Goal: Task Accomplishment & Management: Complete application form

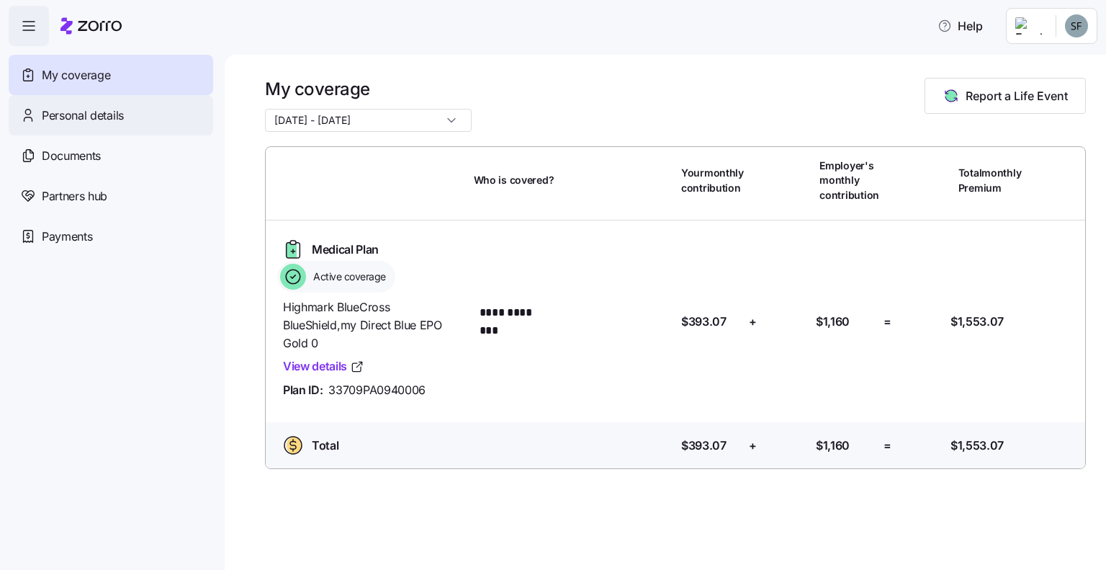
click at [107, 118] on span "Personal details" at bounding box center [83, 116] width 82 height 18
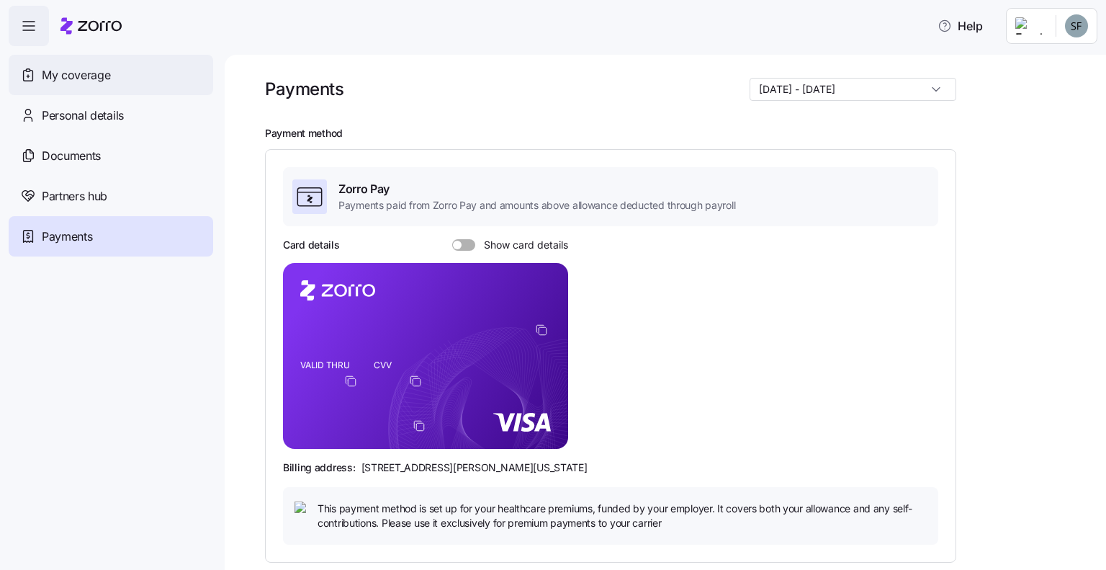
click at [72, 65] on div "My coverage" at bounding box center [111, 75] width 205 height 40
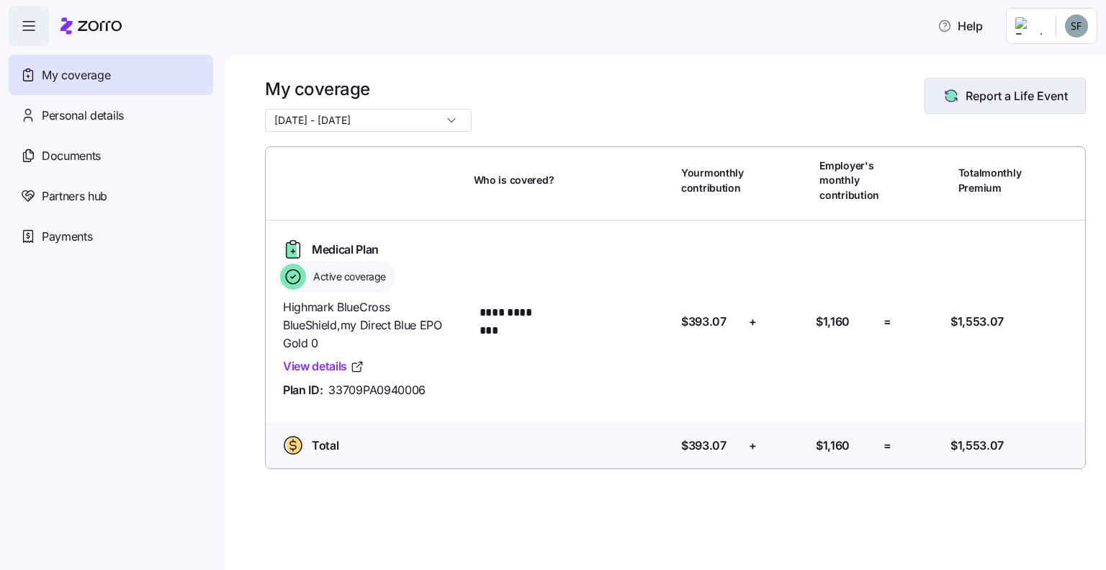
click at [990, 104] on span "Report a Life Event" at bounding box center [1017, 95] width 102 height 17
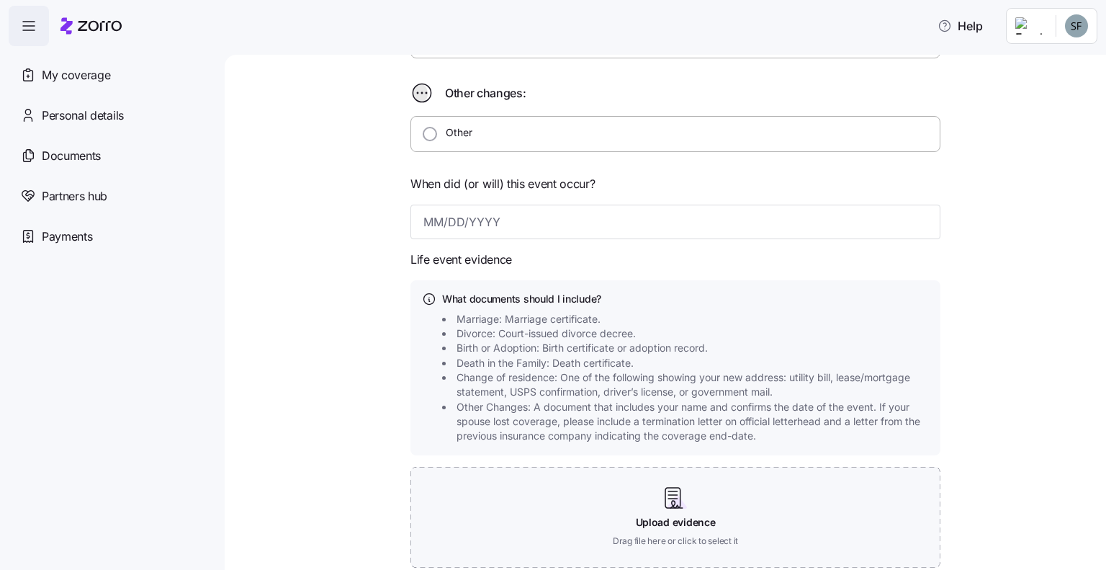
scroll to position [484, 0]
click at [565, 408] on span "Other Changes: A document that includes your name and confirms the date of the …" at bounding box center [695, 421] width 477 height 44
click at [423, 134] on input "Other" at bounding box center [430, 133] width 14 height 14
radio input "true"
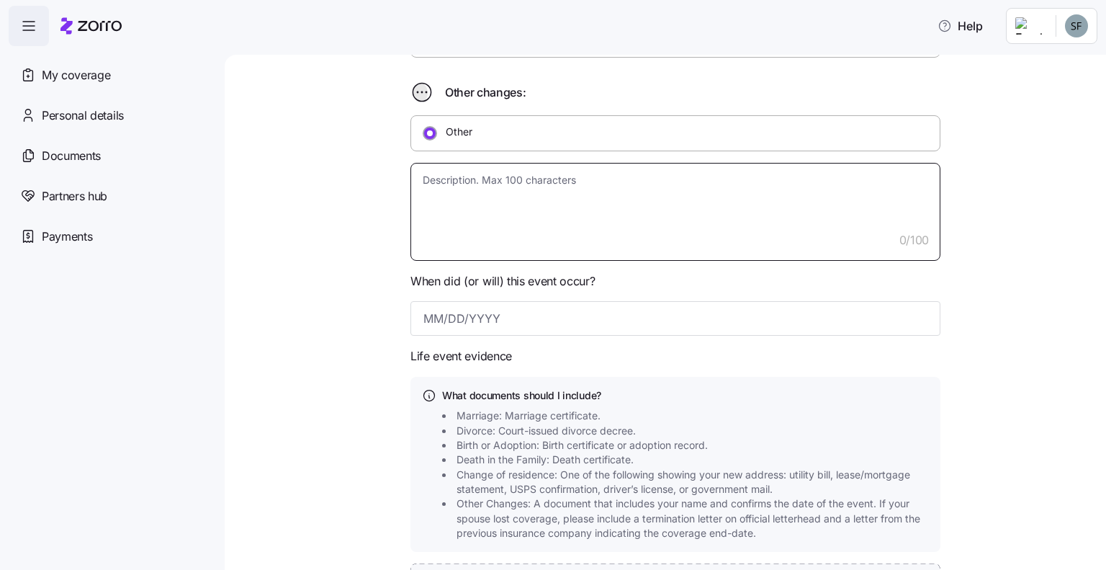
click at [436, 174] on textarea at bounding box center [676, 212] width 530 height 98
type textarea "x"
type textarea "I"
type textarea "x"
type textarea "I"
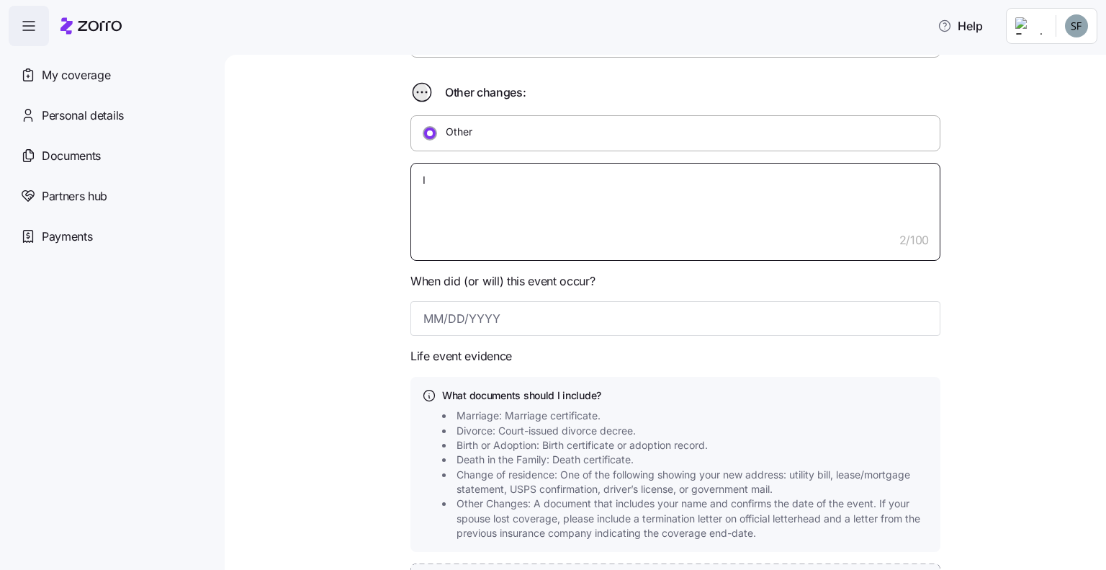
type textarea "x"
type textarea "I r"
type textarea "x"
type textarea "I re"
type textarea "x"
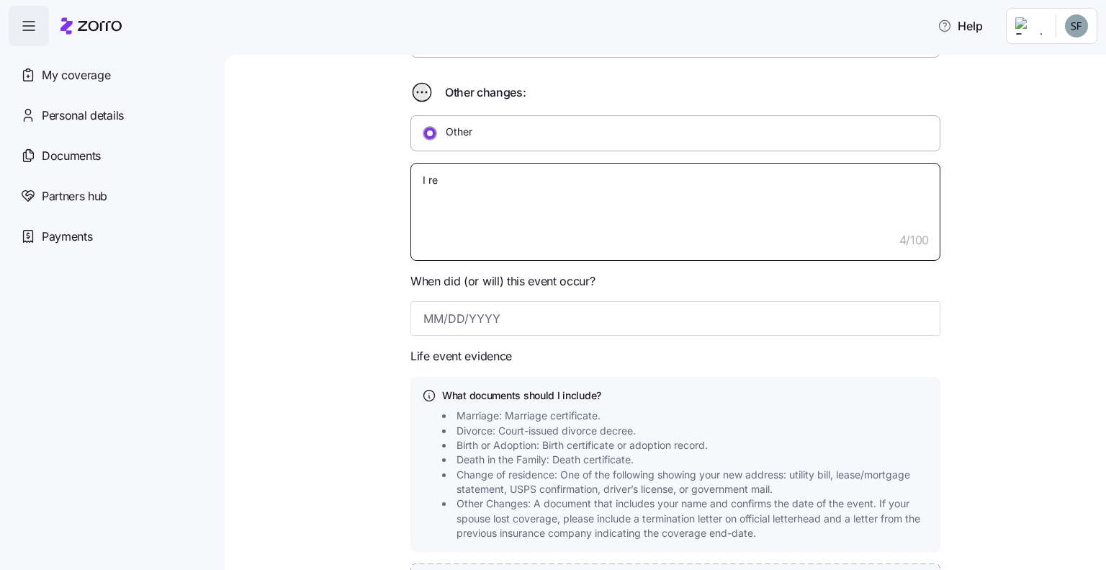
type textarea "I res"
type textarea "x"
type textarea "I resig"
type textarea "x"
type textarea "I resign"
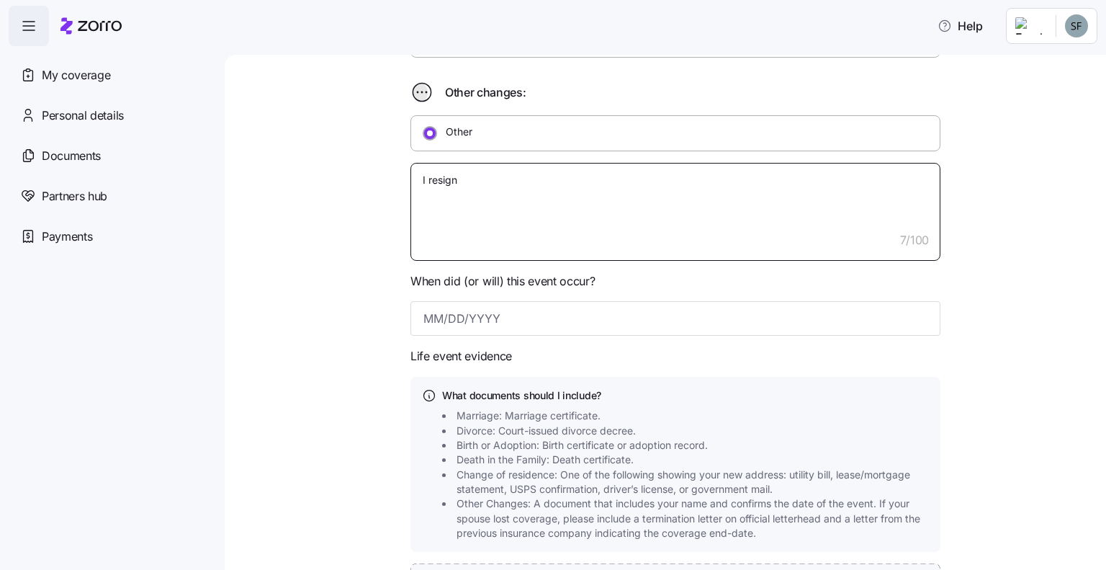
type textarea "x"
type textarea "I resigni"
type textarea "x"
type textarea "I resignin"
type textarea "x"
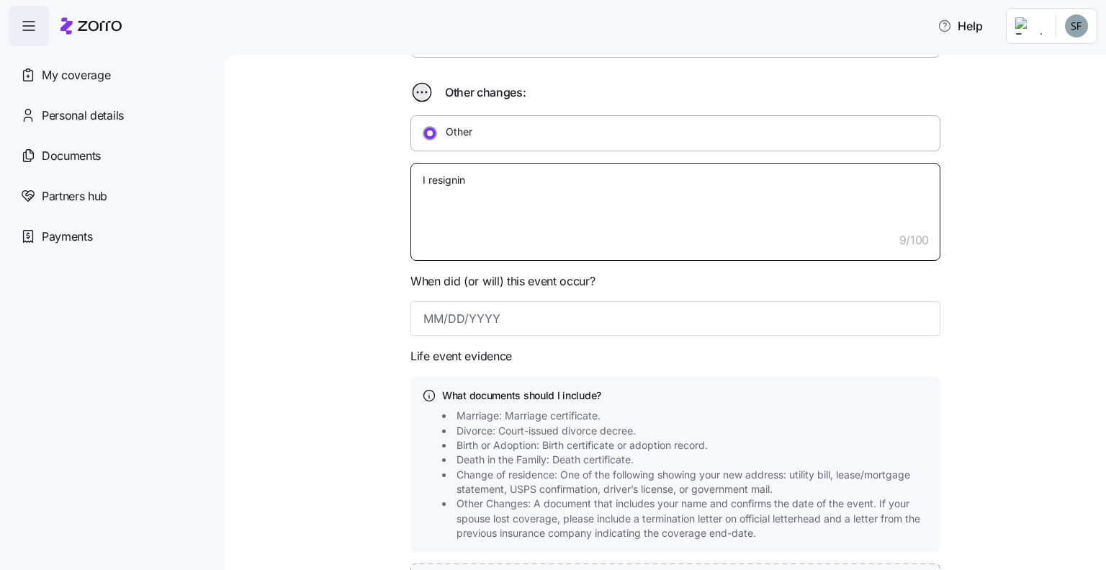
type textarea "I resigning"
type textarea "x"
type textarea "I resigning"
type textarea "x"
type textarea "I resigning f"
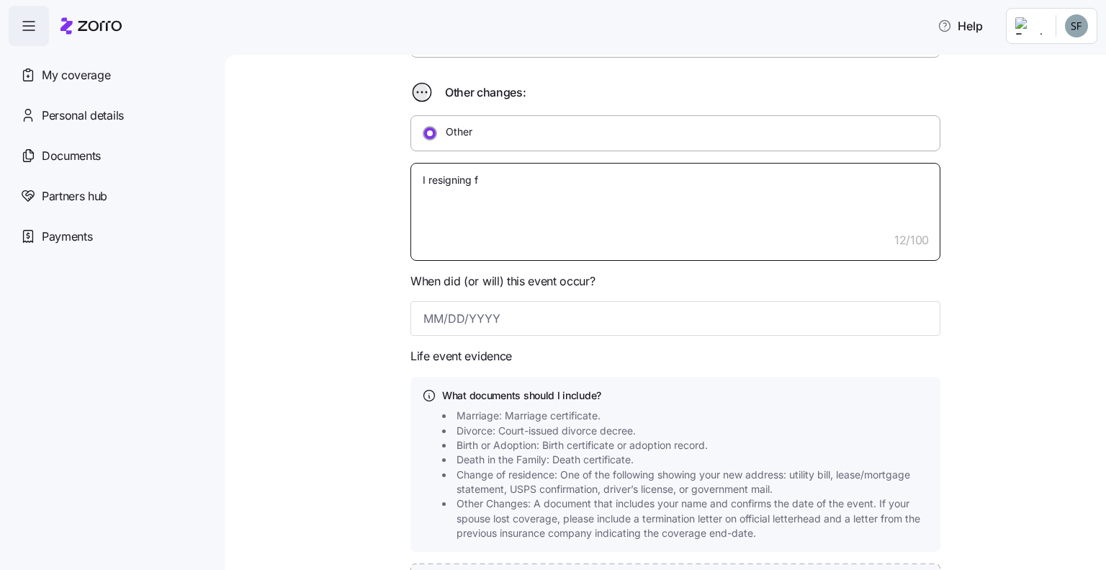
type textarea "x"
type textarea "I resigning fr"
type textarea "x"
type textarea "I resigning fro"
type textarea "x"
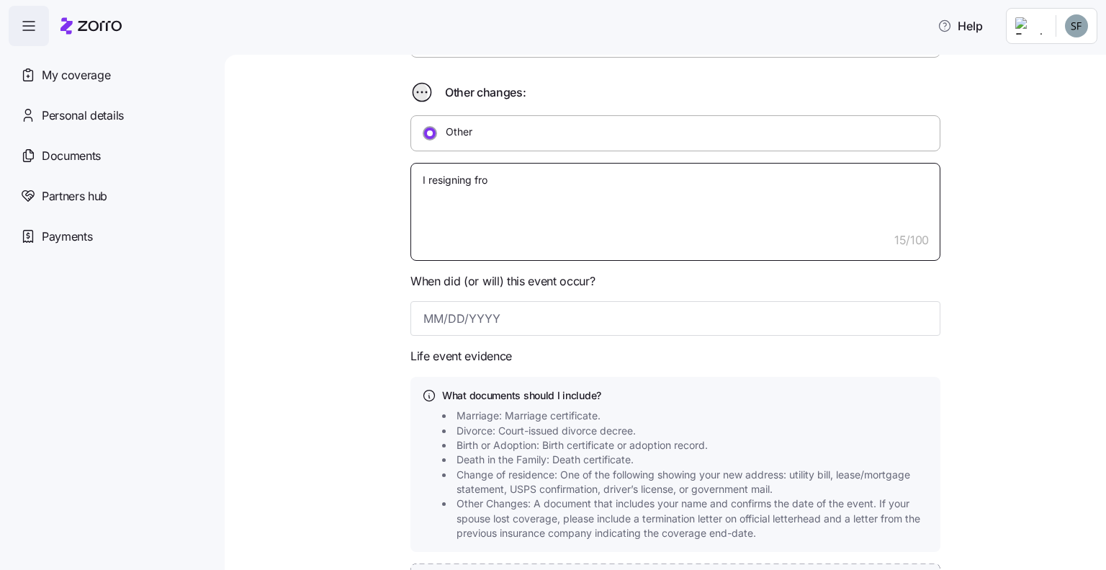
type textarea "I resigning from"
type textarea "x"
type textarea "I resigning from"
type textarea "x"
type textarea "I resigning from m"
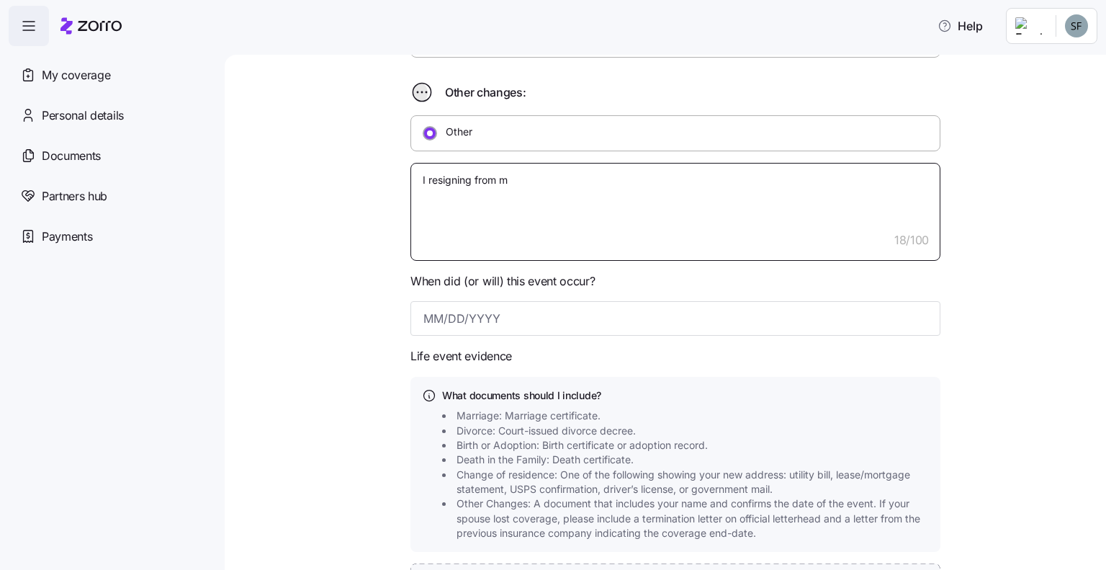
type textarea "x"
type textarea "I resigning from my"
type textarea "x"
type textarea "I resigning from my"
type textarea "x"
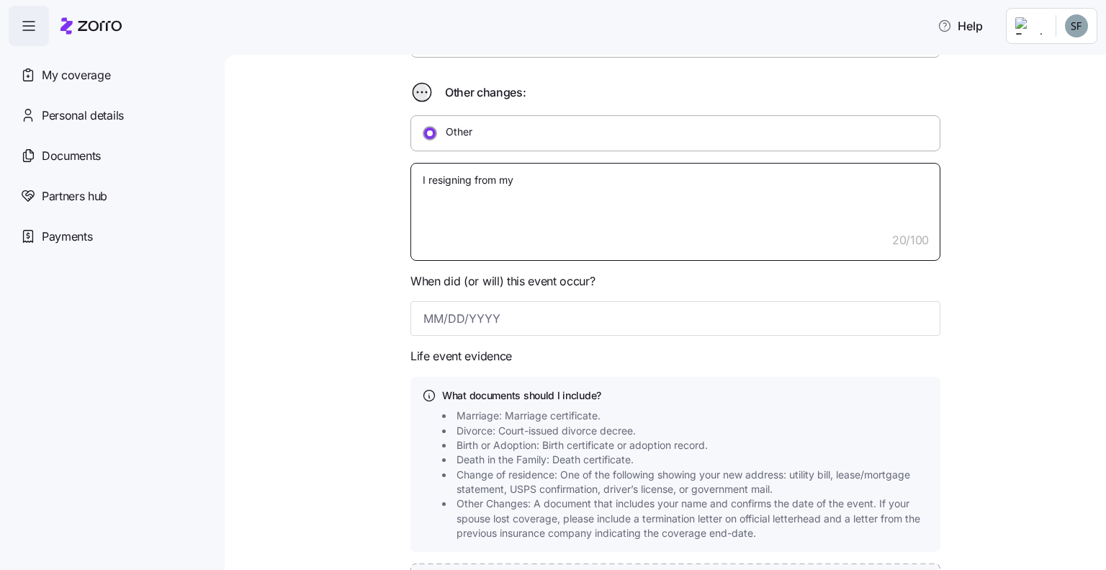
type textarea "I resigning from my r"
type textarea "x"
type textarea "I resigning from my ro"
type textarea "x"
type textarea "I resigning from my rol"
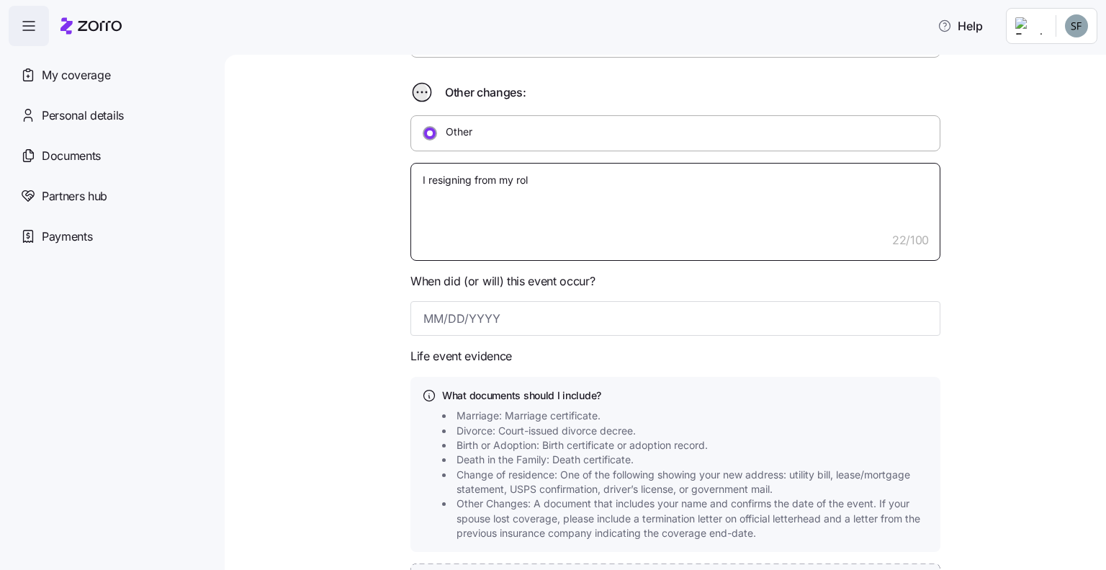
type textarea "x"
type textarea "I resigning from my role"
type textarea "x"
type textarea "I resigning from my role"
type textarea "x"
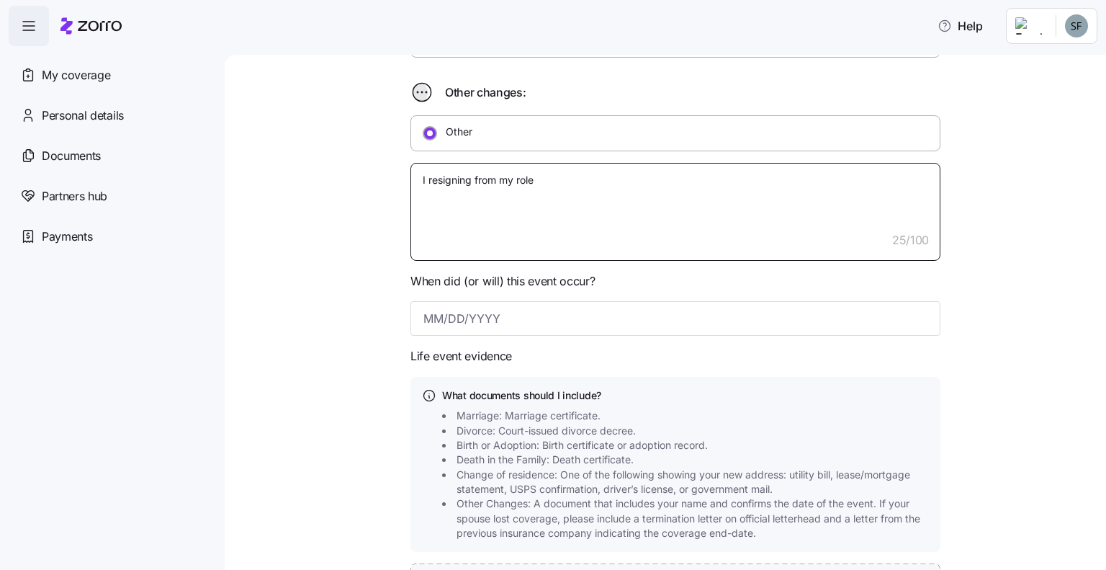
type textarea "I resigning from my role a"
type textarea "x"
type textarea "I resigning from my role as"
type textarea "x"
type textarea "I resigning from my role as"
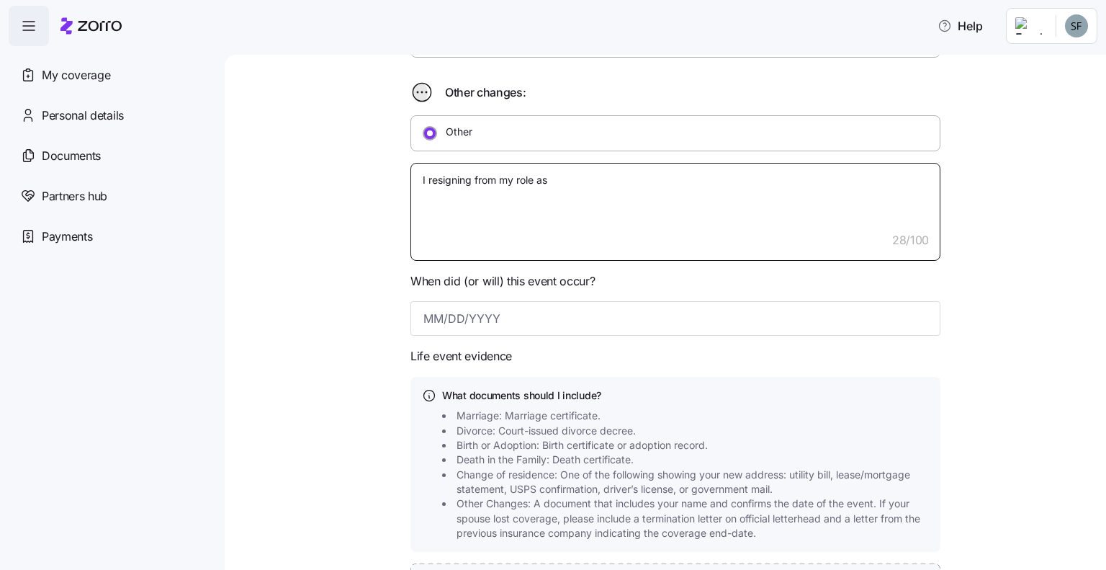
type textarea "x"
type textarea "I resigning from my role as o"
type textarea "x"
type textarea "I resigning from my role as of"
type textarea "x"
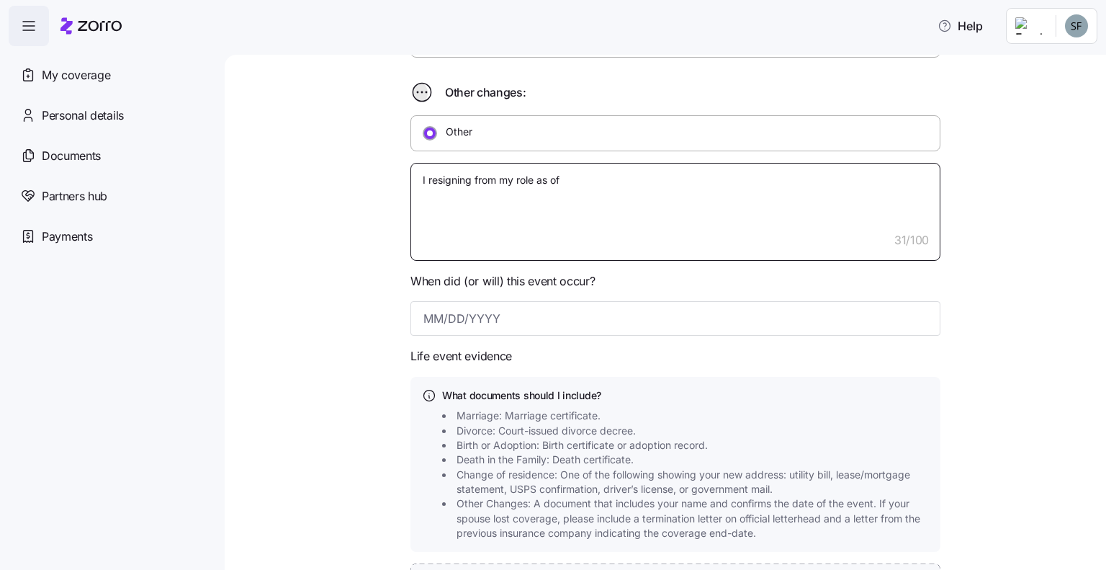
type textarea "I resigning from my role as of 1"
type textarea "x"
type textarea "I resigning from my role as of 10"
type textarea "x"
type textarea "I resigning from my role as of 10/"
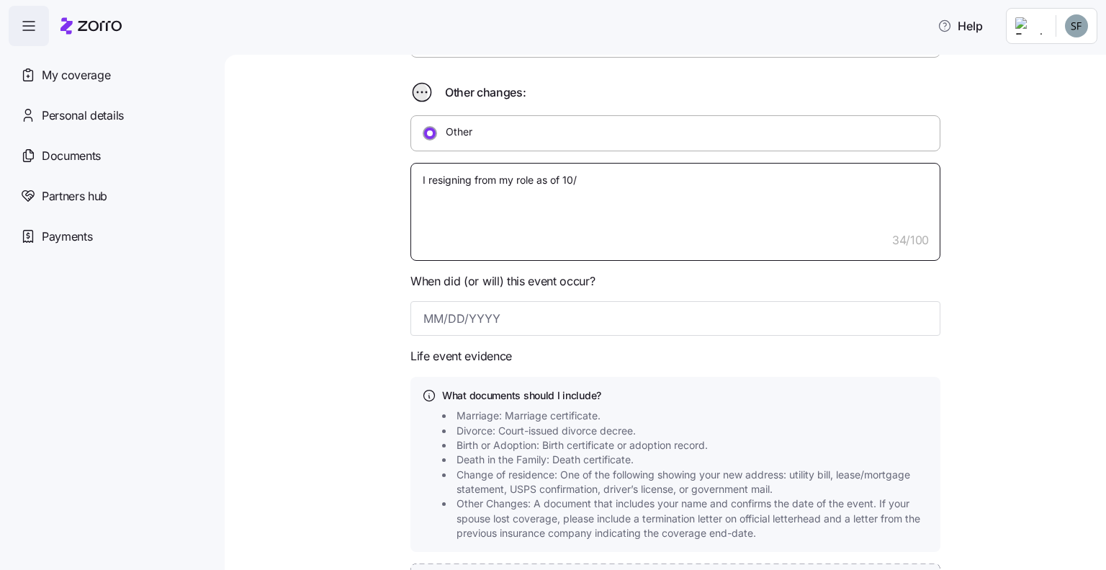
type textarea "x"
type textarea "I resigning from my role as of 10/3"
type textarea "x"
type textarea "I resigning from my role as of 10/31"
type textarea "x"
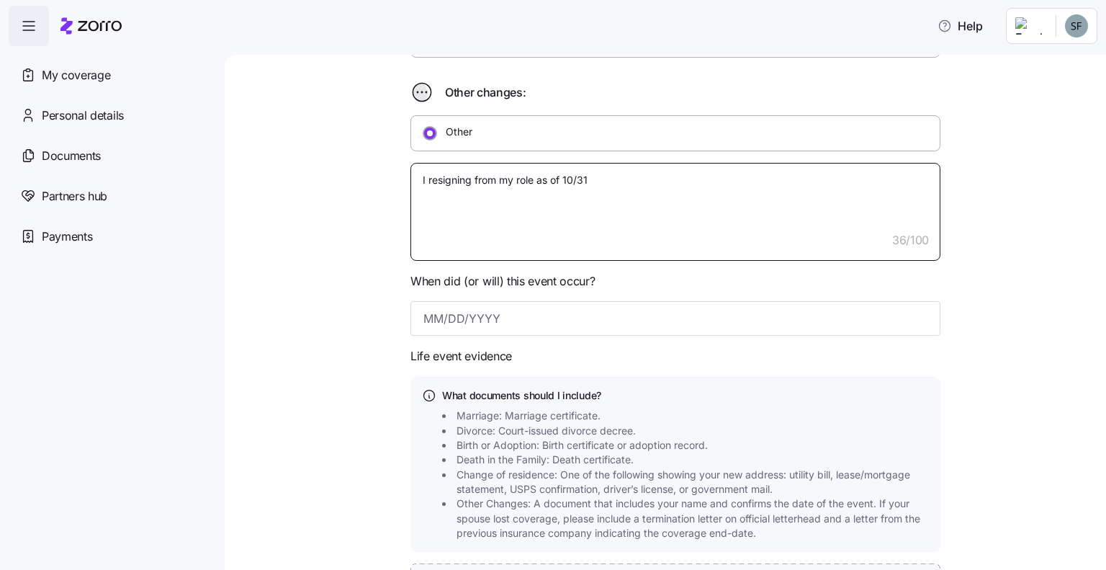
type textarea "I resigning from my role as of 10/31/"
type textarea "x"
type textarea "I resigning from my role as of 10/31/2"
type textarea "x"
type textarea "I resigning from my role as of [DATE]"
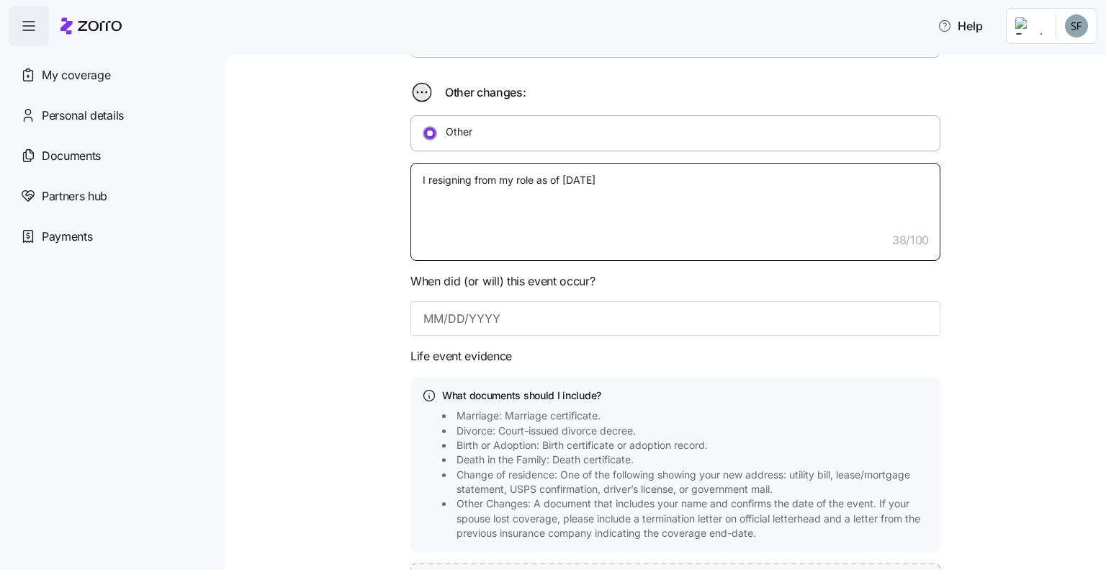
type textarea "x"
type textarea "I resigning from my role as of 10/31/202"
type textarea "x"
type textarea "I resigning from my role as of [DATE]"
type textarea "x"
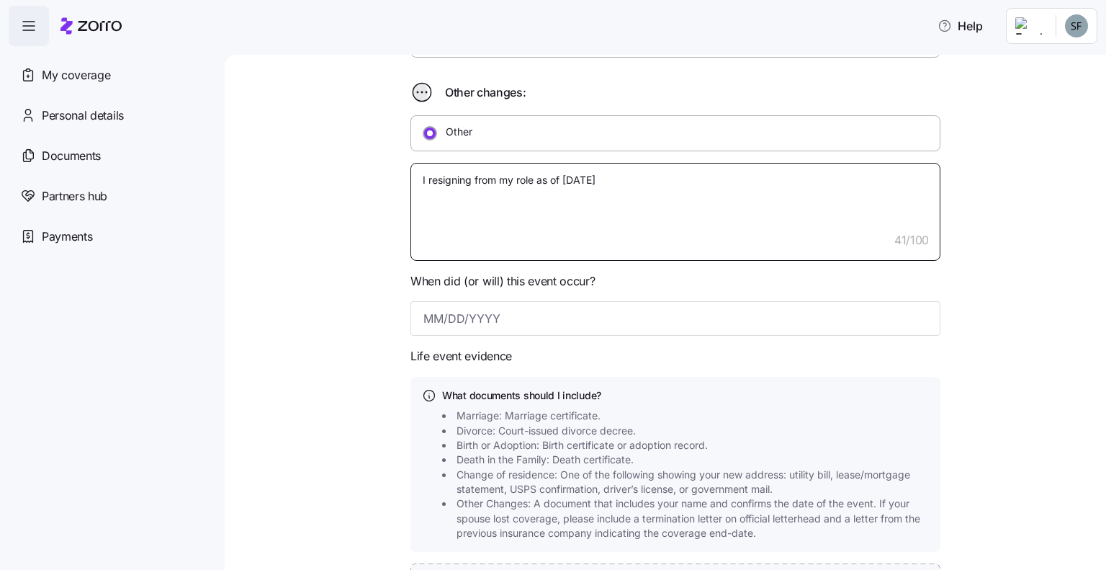
type textarea "I resigning from my role as of [DATE]"
type textarea "x"
type textarea "I resigning from my role as of [DATE] a"
type textarea "x"
type textarea "I resigning from my role as of [DATE] an"
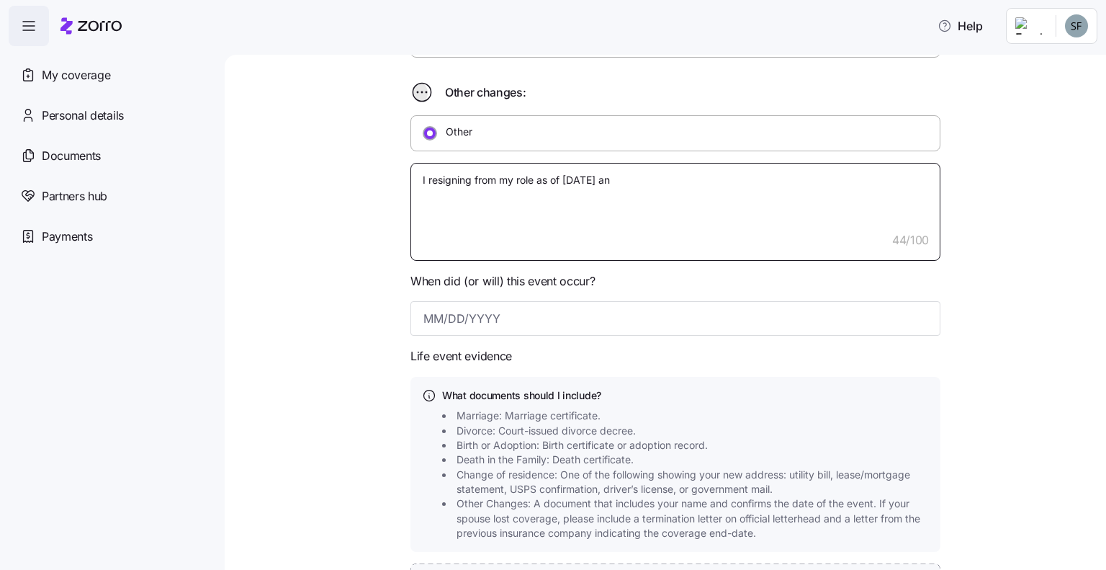
type textarea "x"
type textarea "I resigning from my role as of [DATE] and"
type textarea "x"
type textarea "I resigning from my role as of [DATE] and w"
type textarea "x"
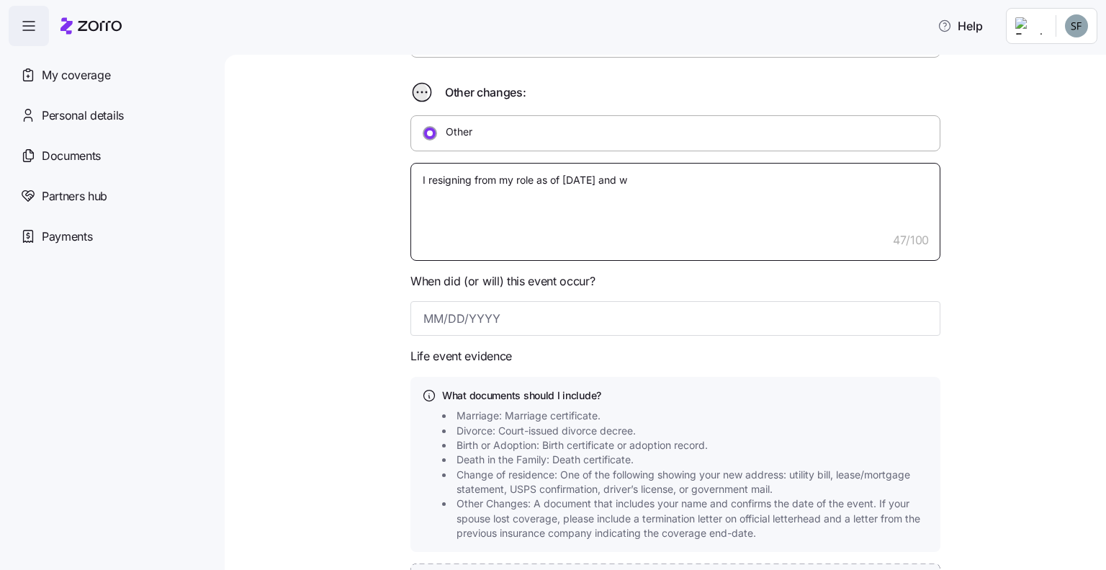
type textarea "I resigning from my role as of [DATE] and wi"
type textarea "x"
type textarea "I resigning from my role as of [DATE] and wil"
type textarea "x"
type textarea "I resigning from my role as of [DATE] and will"
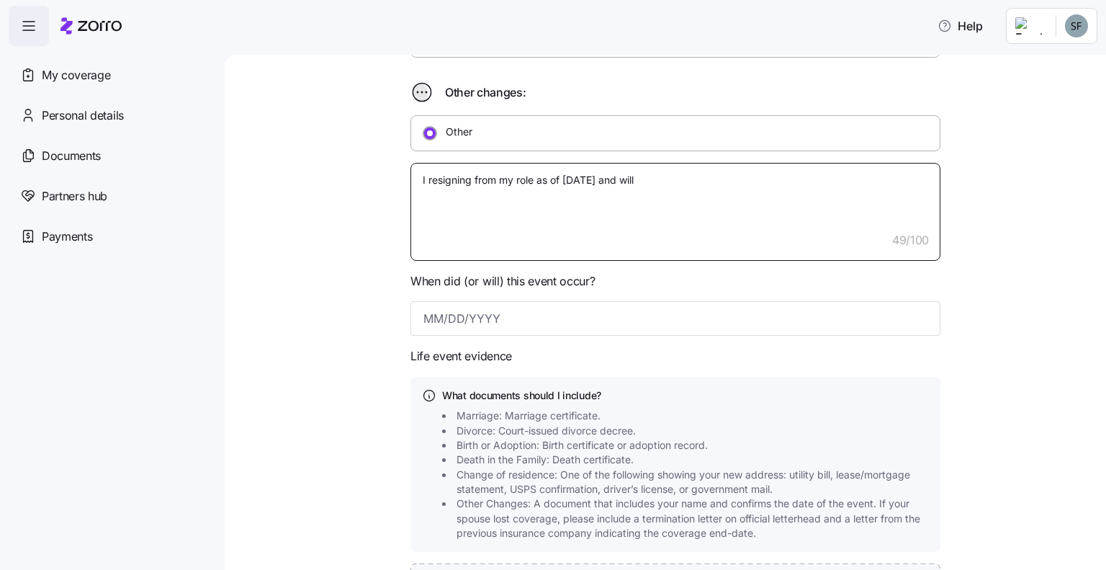
type textarea "x"
type textarea "I resigning from my role as of [DATE] and will"
type textarea "x"
type textarea "I resigning from my role as of [DATE] and will n"
type textarea "x"
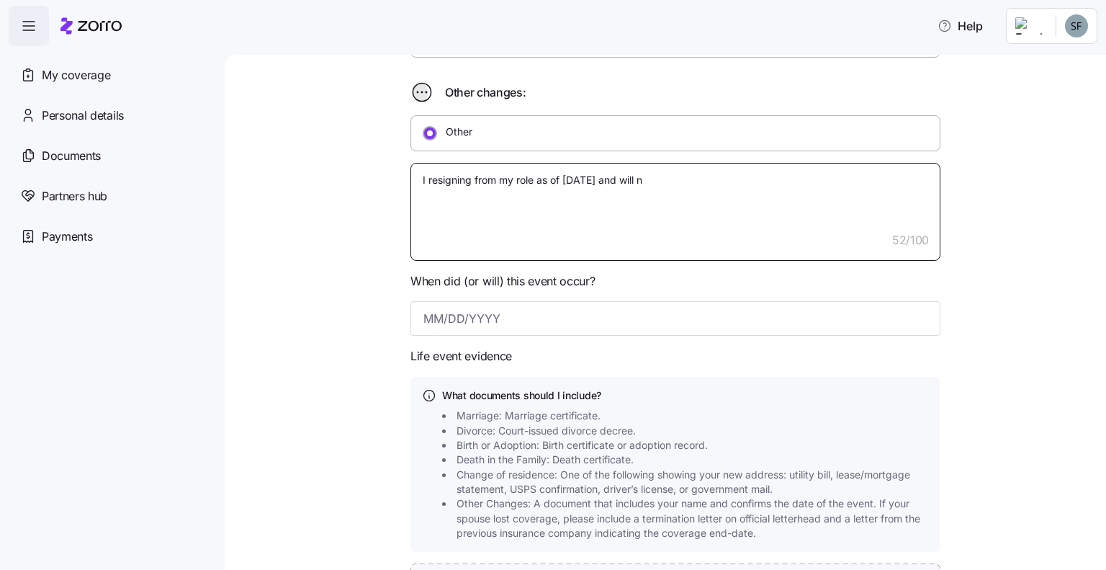
type textarea "I resigning from my role as of [DATE] and will no"
type textarea "x"
type textarea "I resigning from my role as of [DATE] and will no"
type textarea "x"
type textarea "I resigning from my role as of [DATE] and will no l"
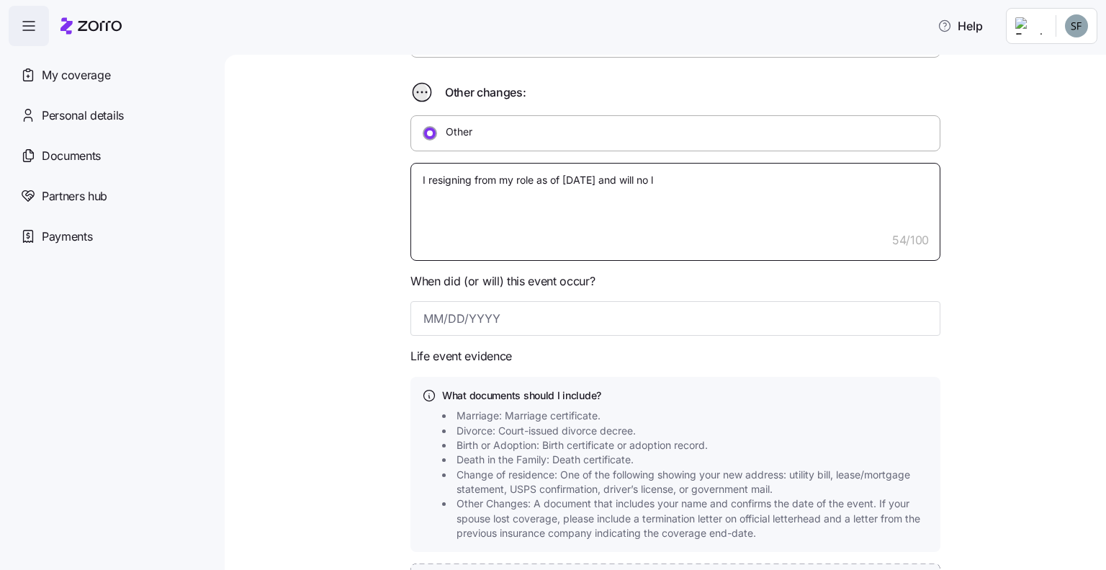
type textarea "x"
type textarea "I resigning from my role as of [DATE] and will no lo"
type textarea "x"
type textarea "I resigning from my role as of [DATE] and will no lon"
type textarea "x"
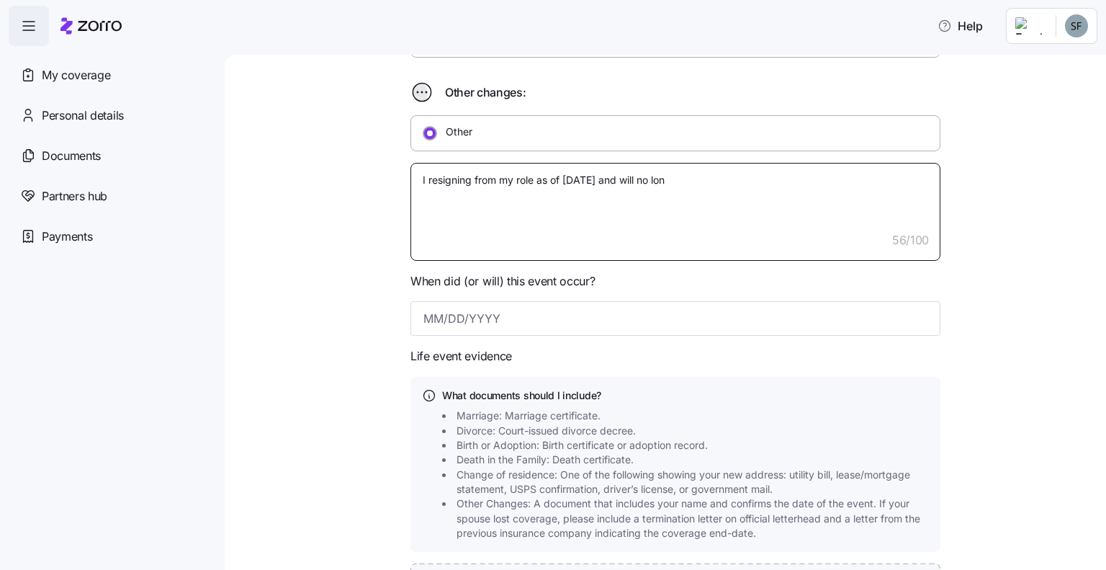
type textarea "I resigning from my role as of [DATE] and will no long"
type textarea "x"
type textarea "I resigning from my role as of [DATE] and will no longe"
type textarea "x"
type textarea "I resigning from my role as of [DATE] and will no longer"
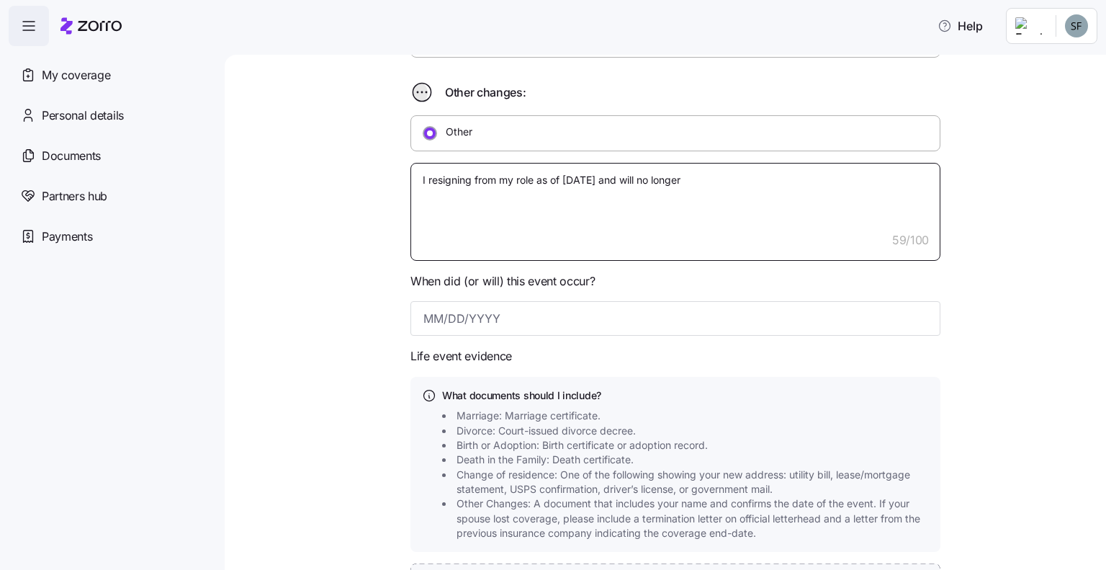
type textarea "x"
type textarea "I resigning from my role as of [DATE] and will no longer"
type textarea "x"
type textarea "I resigning from my role as of [DATE] and will no longer b"
type textarea "x"
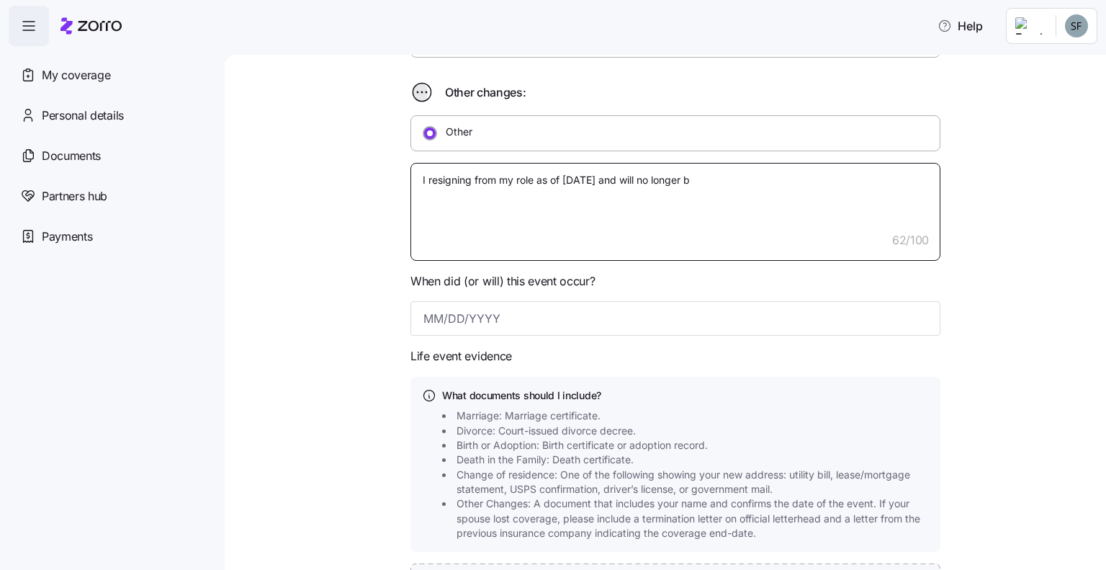
type textarea "I resigning from my role as of [DATE] and will no longer b"
type textarea "x"
type textarea "I resigning from my role as of [DATE] and will no longer b"
type textarea "x"
type textarea "I resigning from my role as of [DATE] and will no longer be"
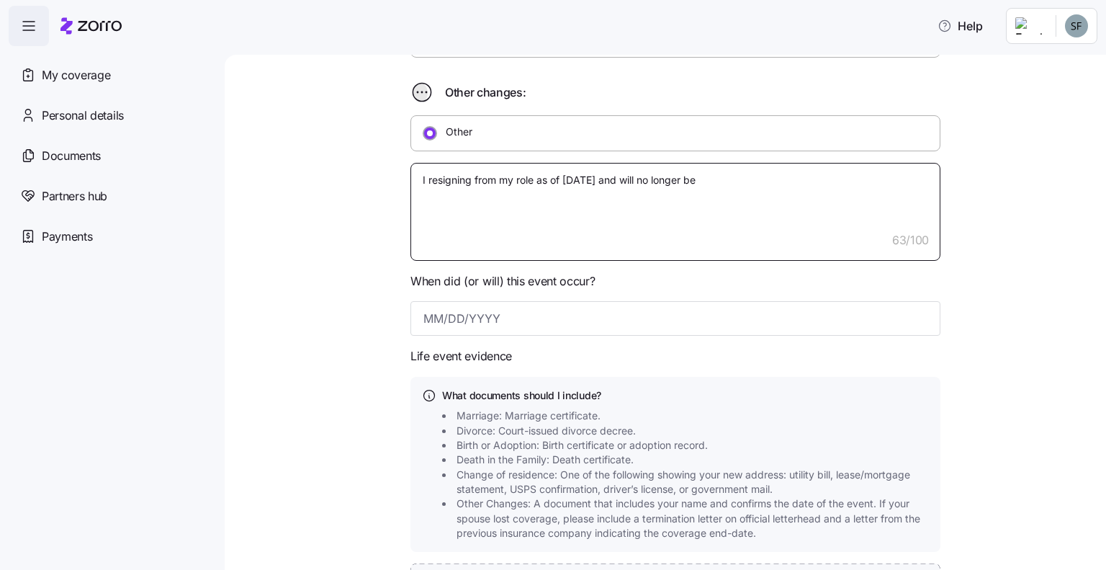
type textarea "x"
type textarea "I resigning from my role as of [DATE] and will no longer be"
type textarea "x"
type textarea "I resigning from my role as of [DATE] and will no longer be F"
type textarea "x"
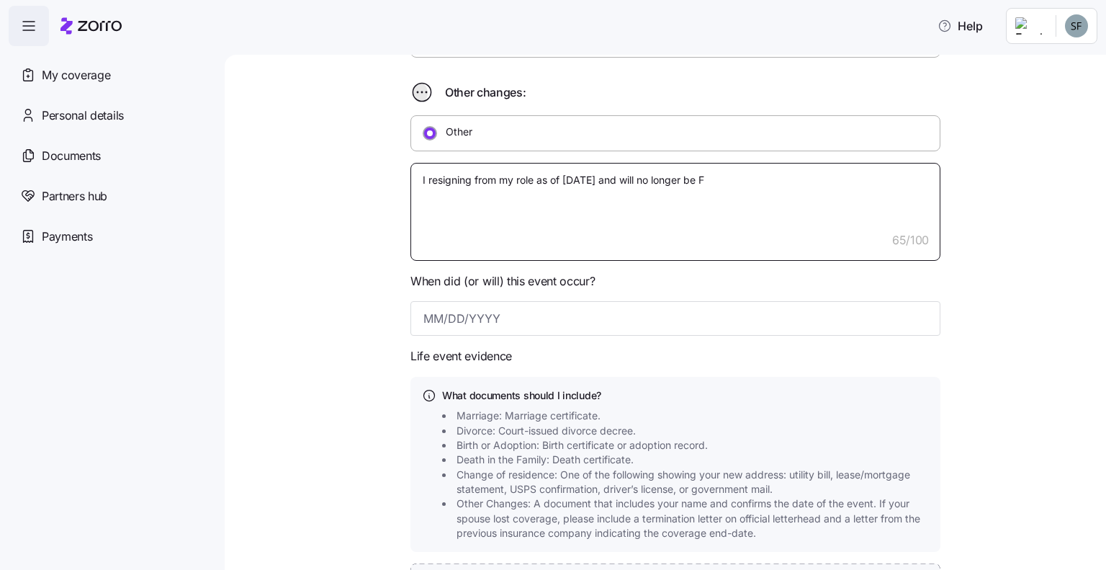
type textarea "I resigning from my role as of [DATE] and will no longer be Fu"
type textarea "x"
type textarea "I resigning from my role as of [DATE] and will no longer be Ful"
type textarea "x"
type textarea "I resigning from my role as of [DATE] and will no longer be Full"
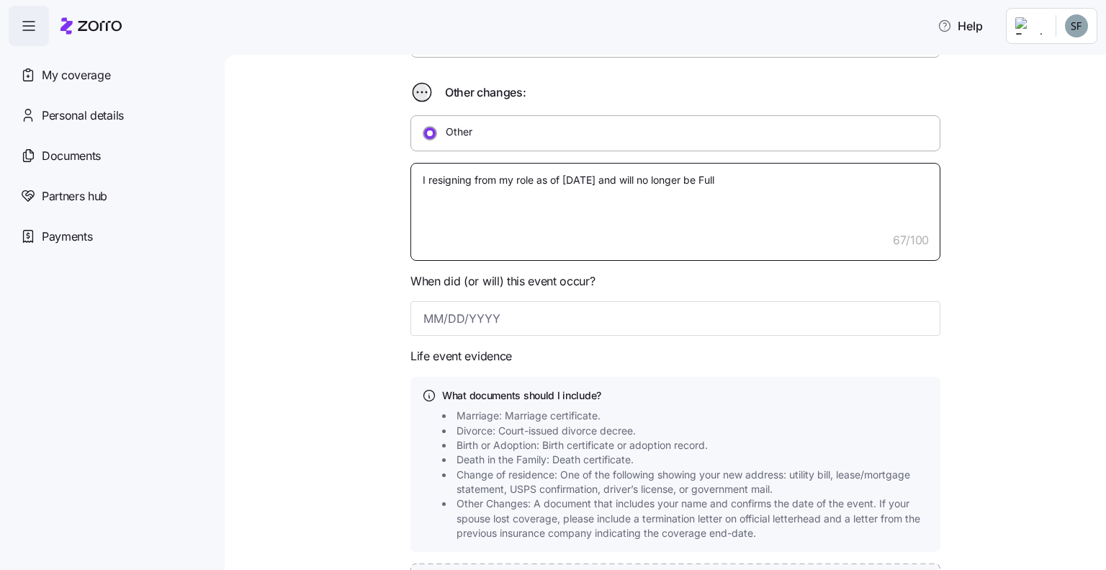
type textarea "x"
type textarea "I resigning from my role as of [DATE] and will no longer be Full"
type textarea "x"
type textarea "I resigning from my role as of [DATE] and will no longer be Full t"
type textarea "x"
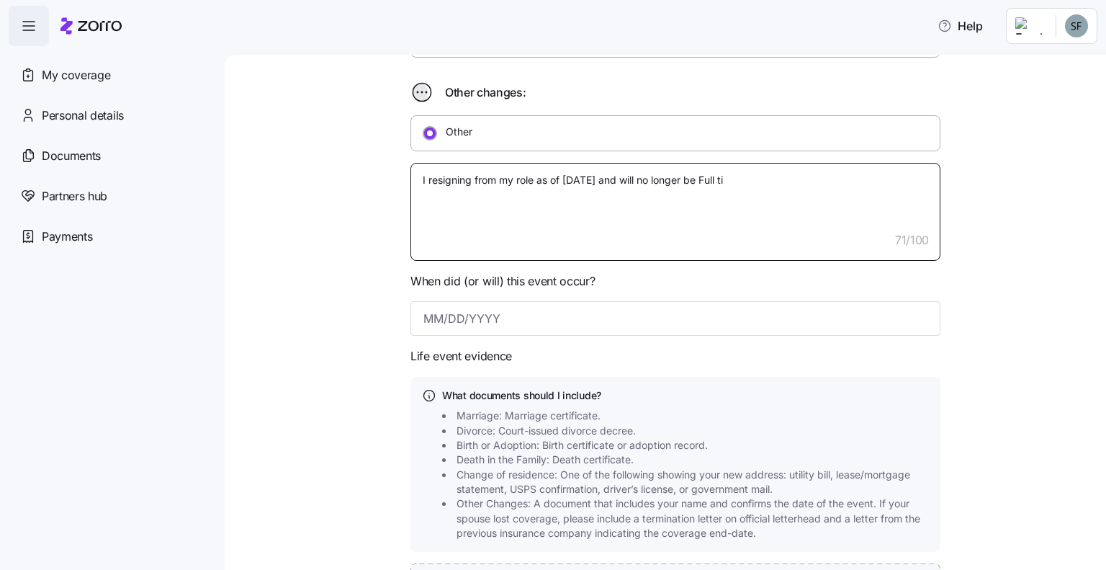
type textarea "I resigning from my role as of [DATE] and will no longer be Full [PERSON_NAME]"
type textarea "x"
type textarea "I resigning from my role as of [DATE] and will no longer be Full time"
type textarea "x"
type textarea "I resigning from my role as of [DATE] and will no longer be Full time"
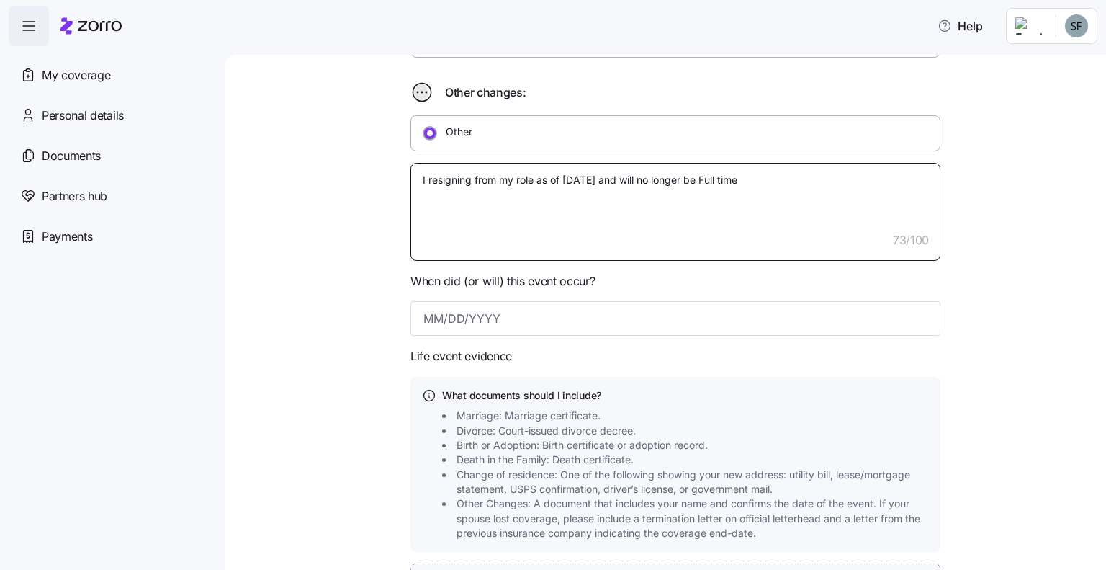
type textarea "x"
type textarea "I resigning from my role as of [DATE] and will no longer be Full time s"
type textarea "x"
type textarea "I resigning from my role as of [DATE] and will no longer be Full time st"
type textarea "x"
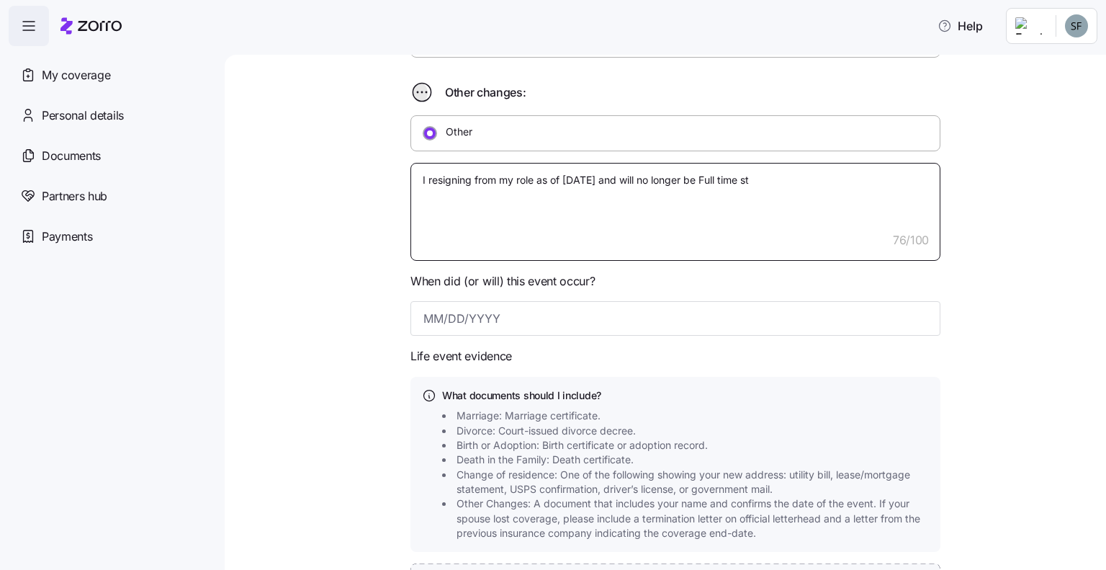
type textarea "I resigning from my role as of [DATE] and will no longer be Full time sta"
type textarea "x"
type textarea "I resigning from my role as of [DATE] and will no longer be Full time stat"
type textarea "x"
type textarea "I resigning from my role as of [DATE] and will no longer be Full time statu"
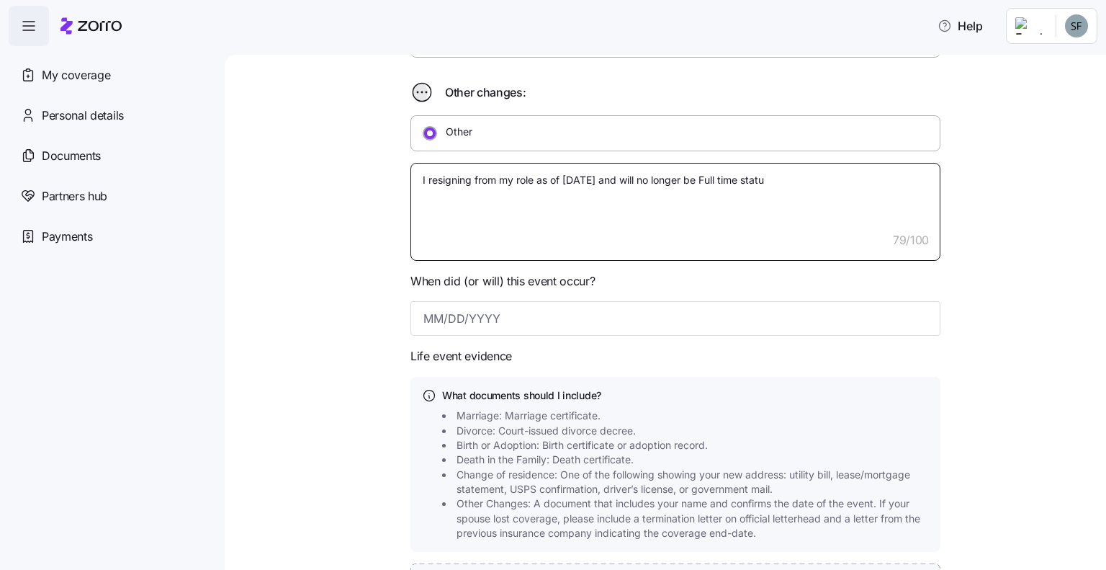
type textarea "x"
type textarea "I resigning from my role as of [DATE] and will no longer be Full time status"
type textarea "x"
type textarea "I resigning from my role as of [DATE] and will no longer be Full time status."
type textarea "x"
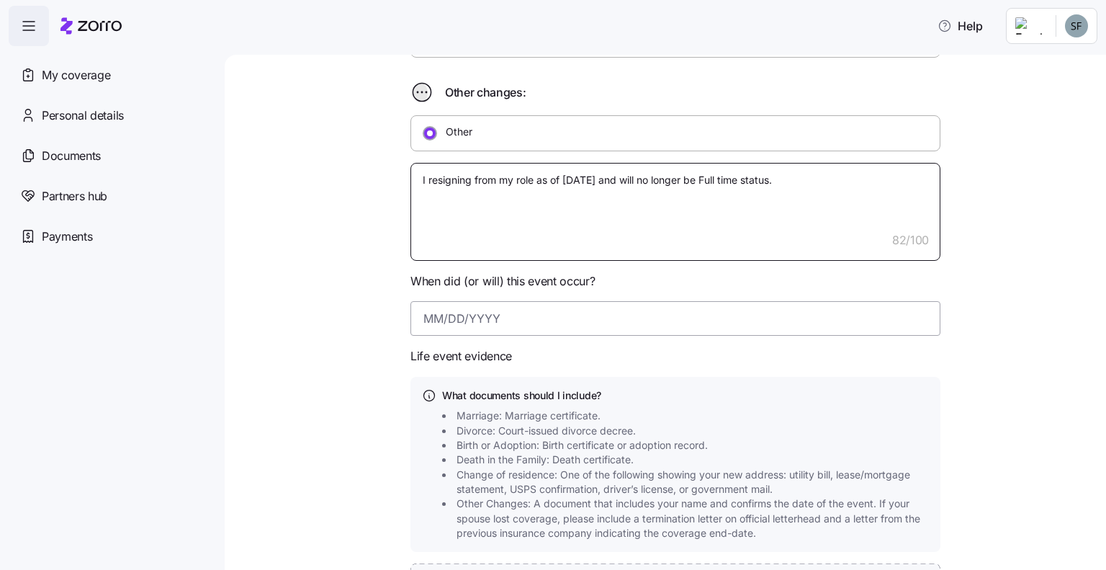
type textarea "I resigning from my role as of [DATE] and will no longer be Full time status."
click at [418, 318] on input at bounding box center [676, 318] width 530 height 35
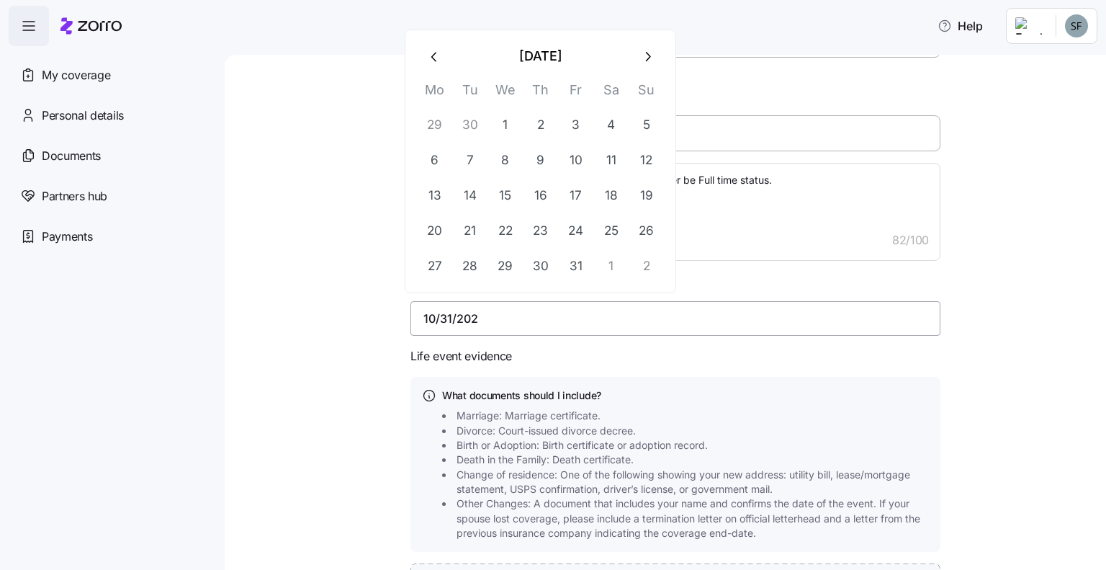
type input "[DATE]"
type textarea "x"
type input "[DATE]"
click at [644, 344] on form "What type of life change did you experience? Change in my family: I got married…" at bounding box center [676, 171] width 530 height 1111
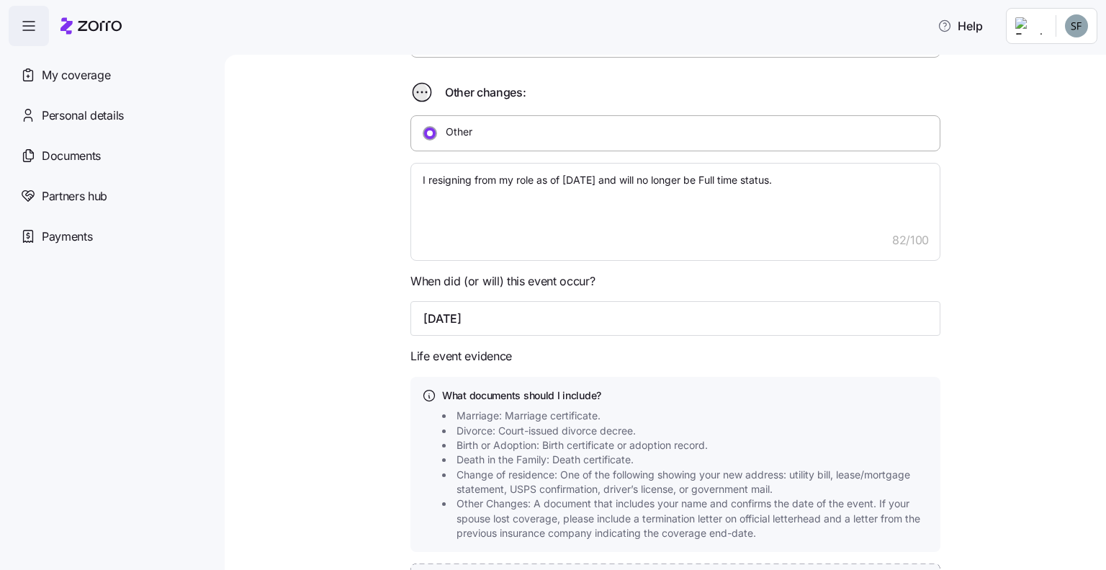
scroll to position [691, 0]
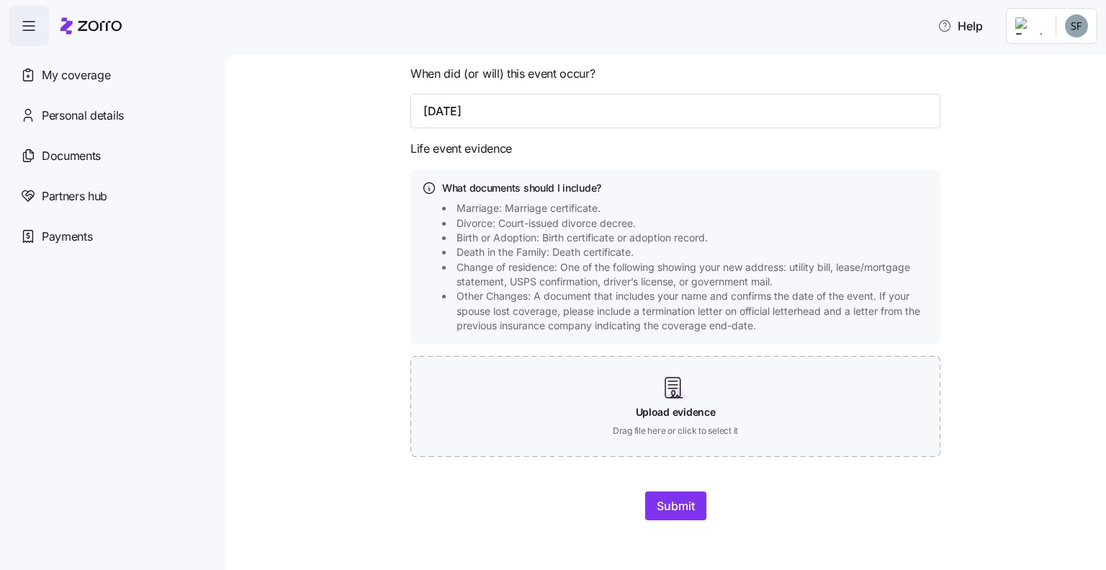
click at [674, 484] on div at bounding box center [676, 474] width 530 height 35
click at [665, 498] on span "Submit" at bounding box center [676, 505] width 38 height 17
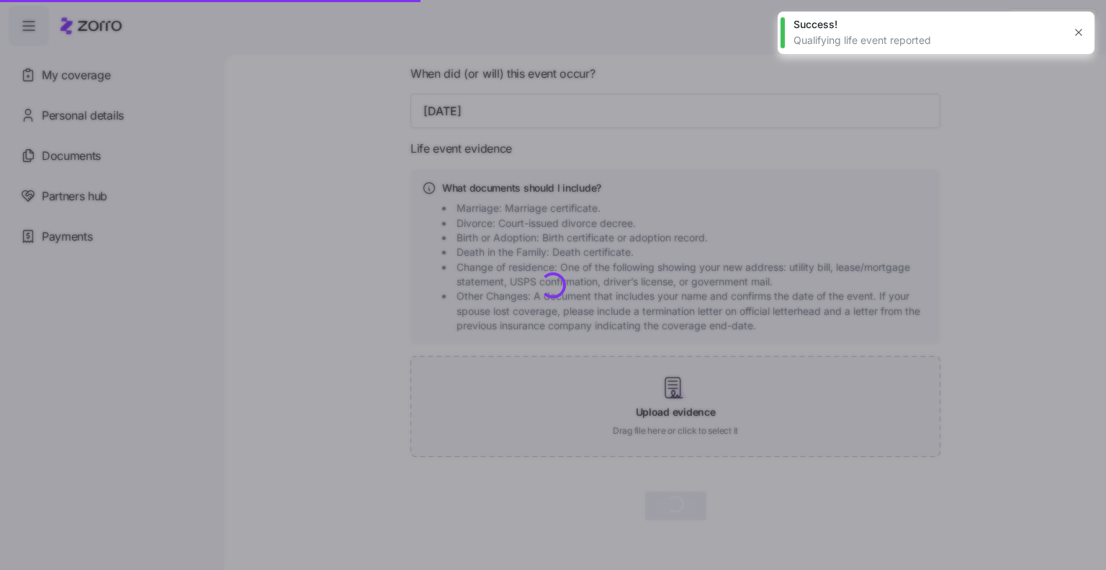
type textarea "x"
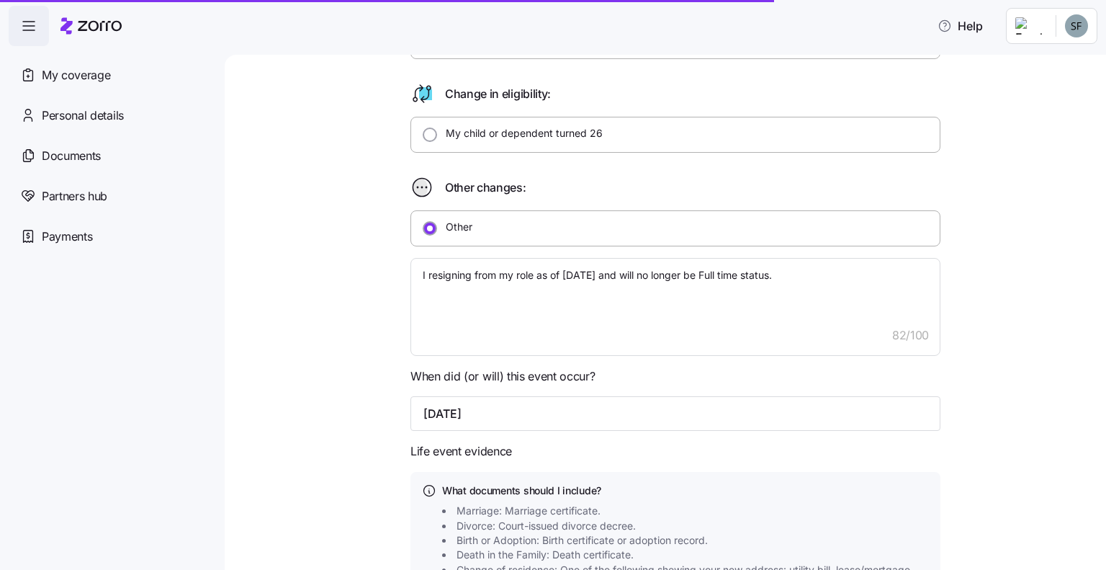
scroll to position [0, 0]
